Goal: Transaction & Acquisition: Subscribe to service/newsletter

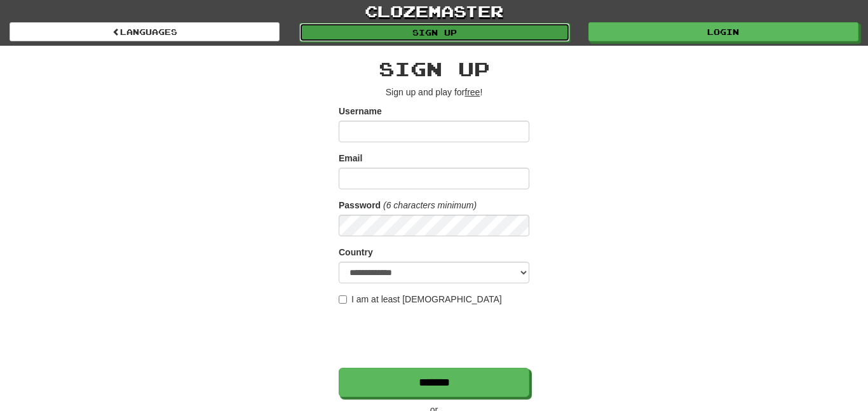
click at [522, 29] on link "Sign up" at bounding box center [434, 32] width 270 height 19
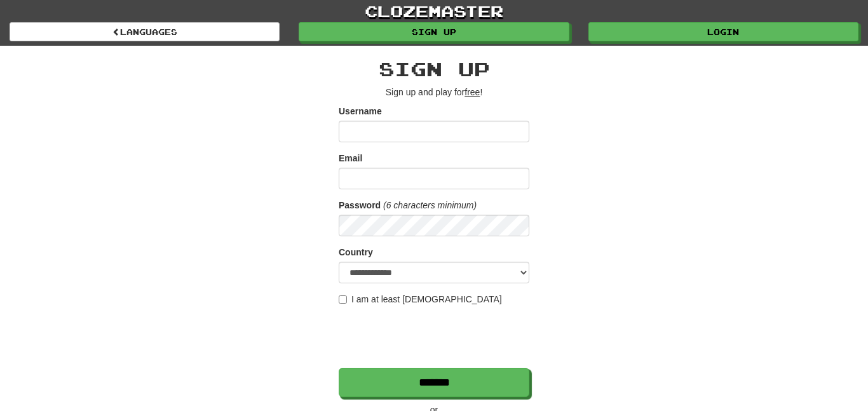
scroll to position [233, 0]
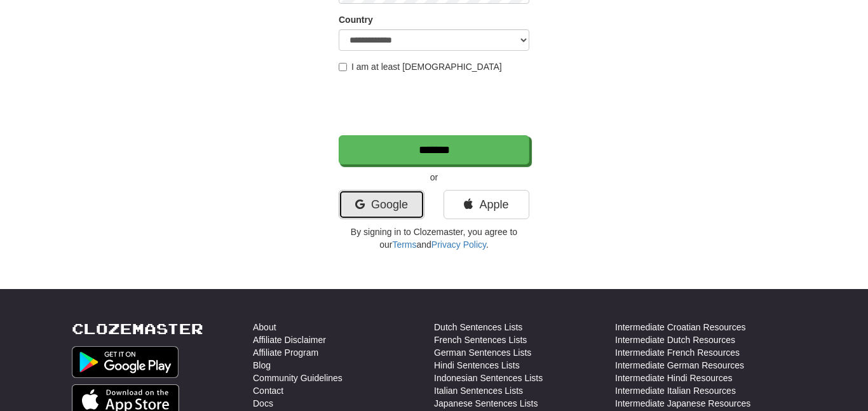
click at [398, 214] on link "Google" at bounding box center [382, 204] width 86 height 29
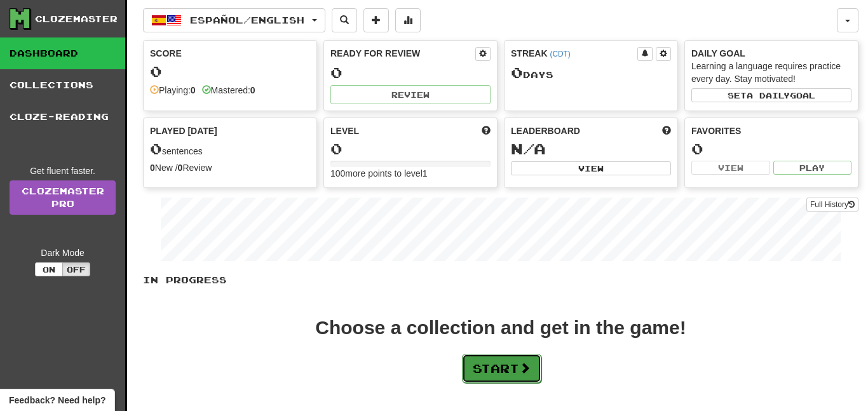
click at [522, 371] on span at bounding box center [524, 367] width 11 height 11
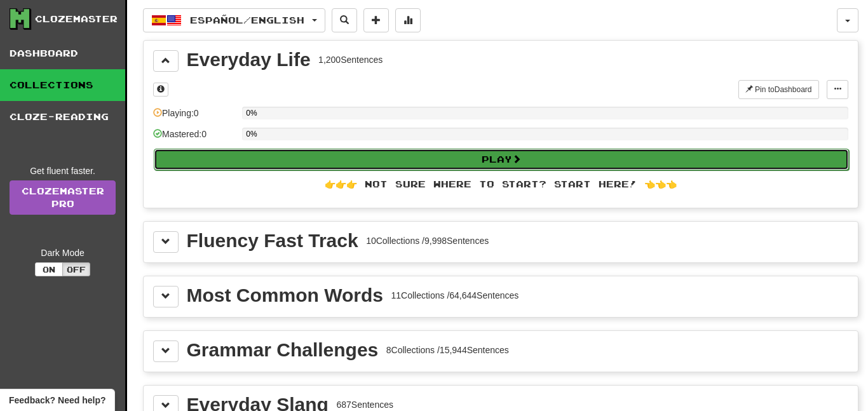
click at [418, 169] on button "Play" at bounding box center [501, 160] width 695 height 22
select select "**"
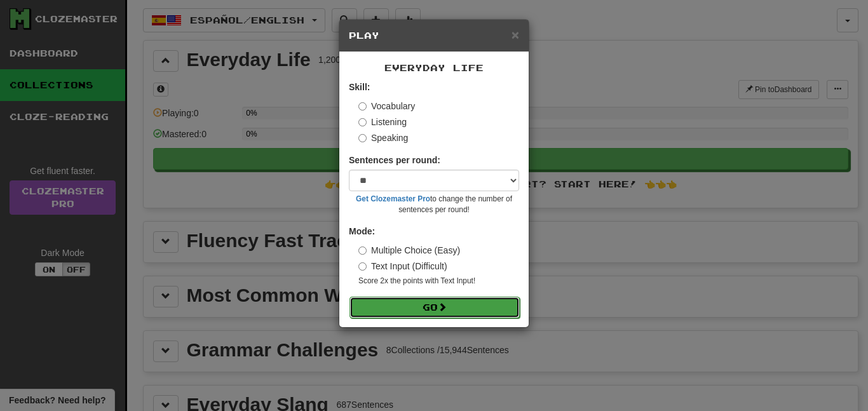
click at [393, 308] on button "Go" at bounding box center [434, 308] width 170 height 22
